Goal: Information Seeking & Learning: Learn about a topic

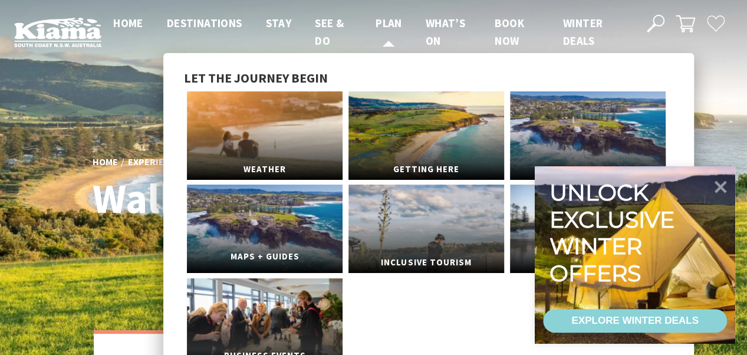
click at [283, 236] on link "Maps + Guides" at bounding box center [265, 228] width 156 height 88
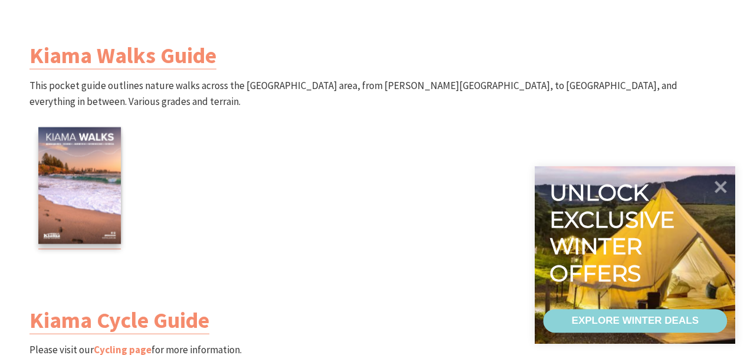
scroll to position [1205, 0]
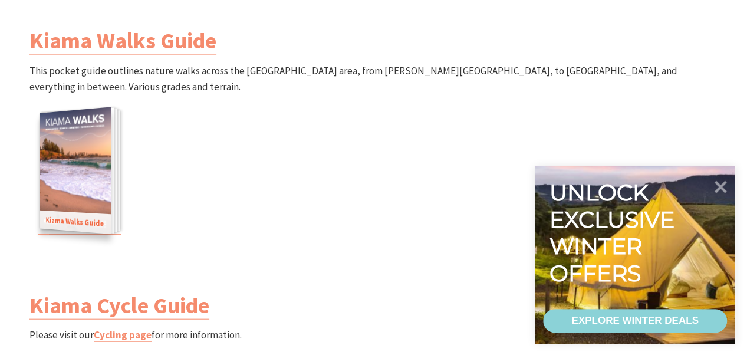
click at [87, 173] on img at bounding box center [74, 170] width 71 height 127
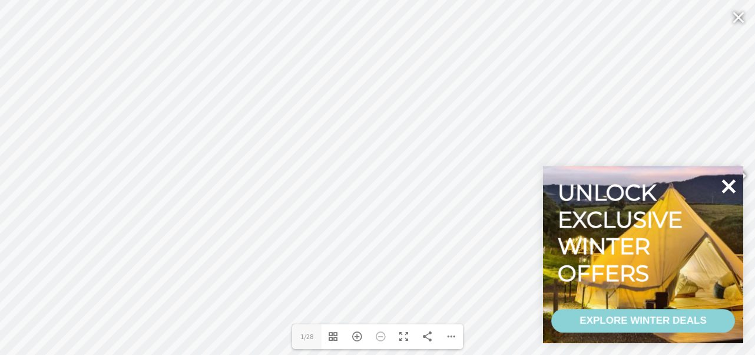
click at [732, 188] on icon at bounding box center [729, 186] width 14 height 14
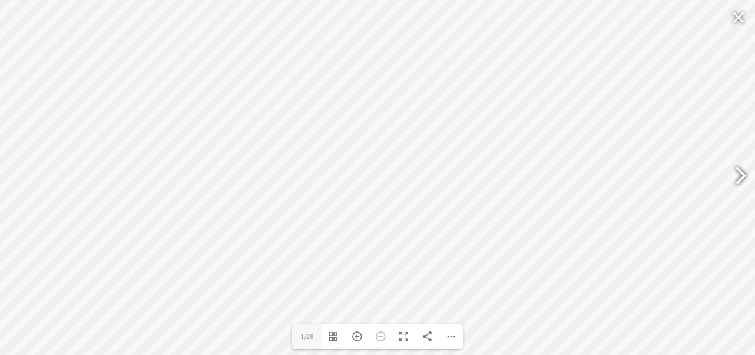
click at [742, 175] on div at bounding box center [735, 177] width 27 height 43
click at [741, 174] on div at bounding box center [735, 177] width 27 height 43
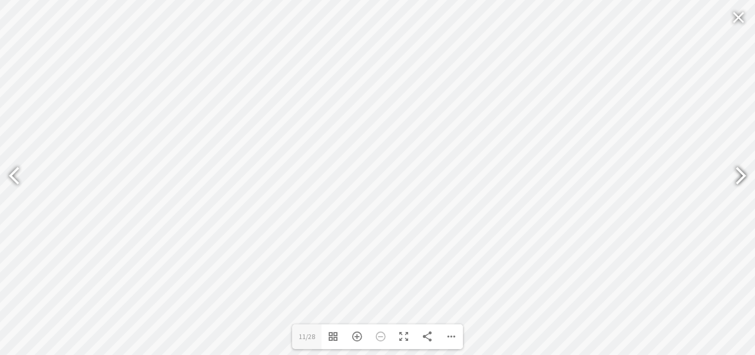
click at [742, 174] on div at bounding box center [735, 177] width 27 height 43
click at [21, 170] on div at bounding box center [19, 177] width 27 height 43
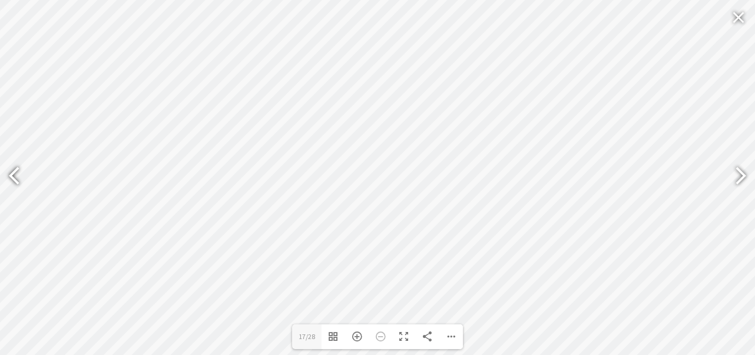
click at [20, 170] on div at bounding box center [19, 177] width 27 height 43
click at [9, 173] on div at bounding box center [19, 177] width 27 height 43
type input "9"
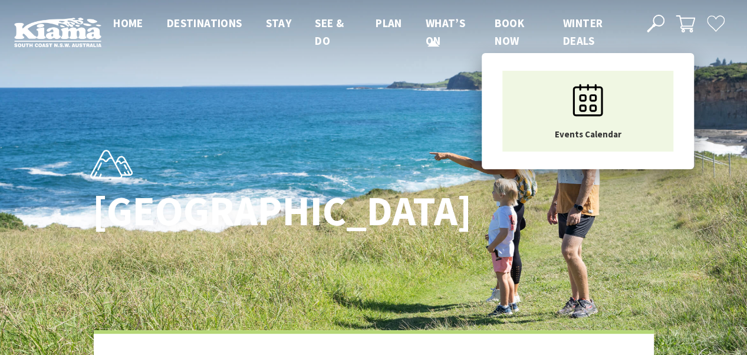
scroll to position [351, 761]
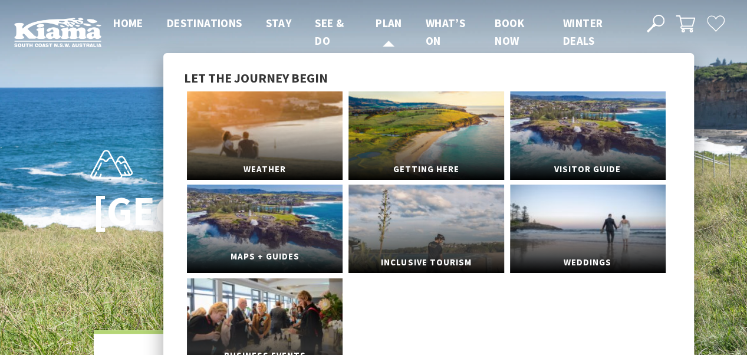
click at [295, 232] on link "Maps + Guides" at bounding box center [265, 228] width 156 height 88
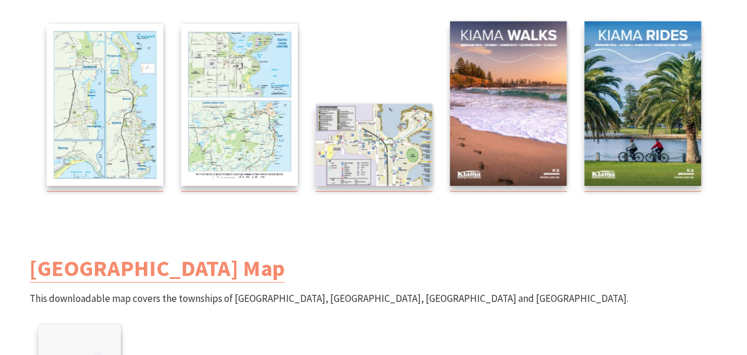
scroll to position [267, 0]
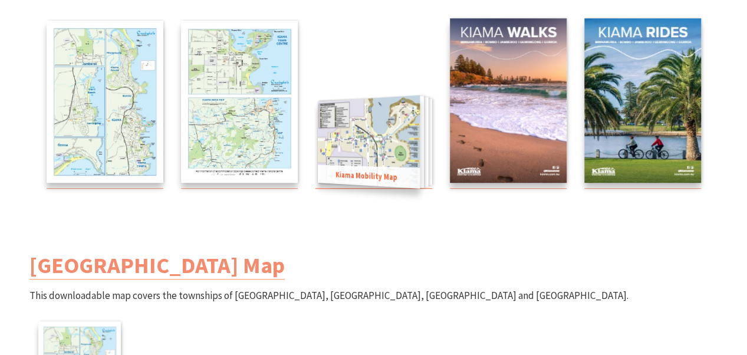
click at [371, 141] on img at bounding box center [368, 141] width 102 height 93
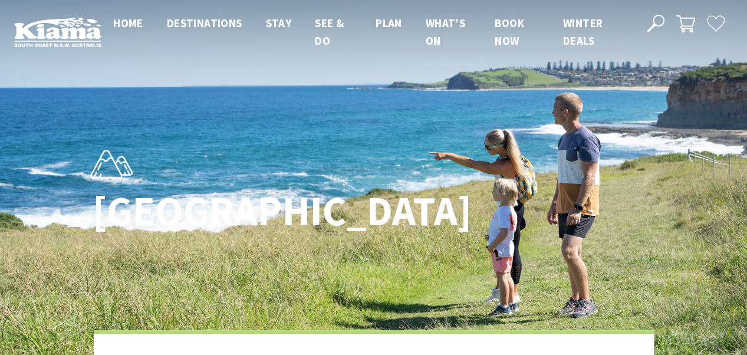
scroll to position [351, 761]
